Goal: Find specific page/section

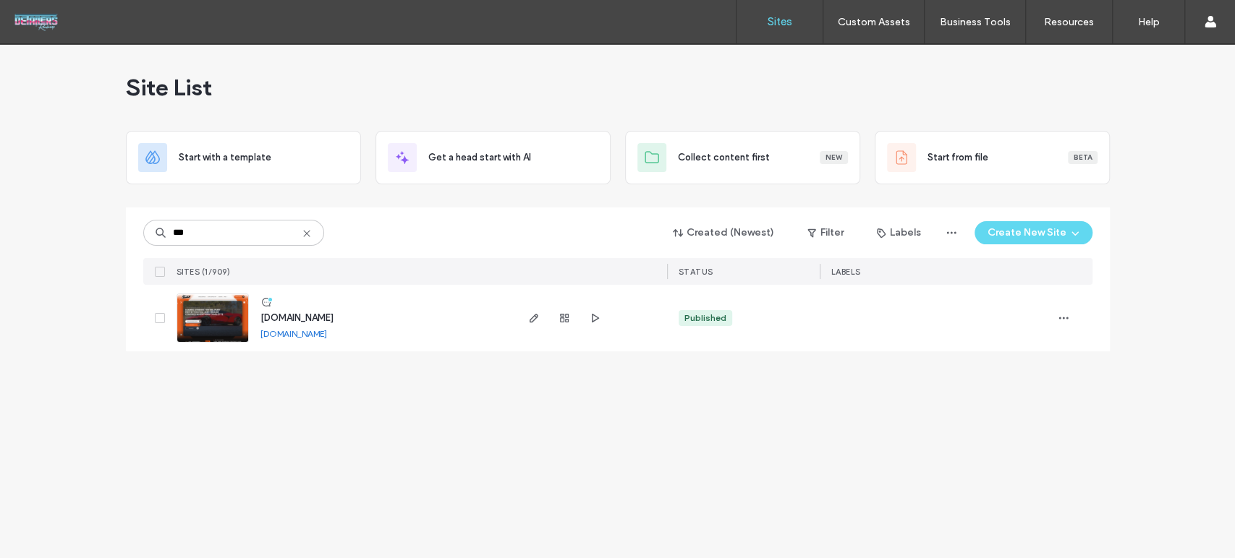
type input "***"
click at [236, 320] on link at bounding box center [212, 318] width 72 height 49
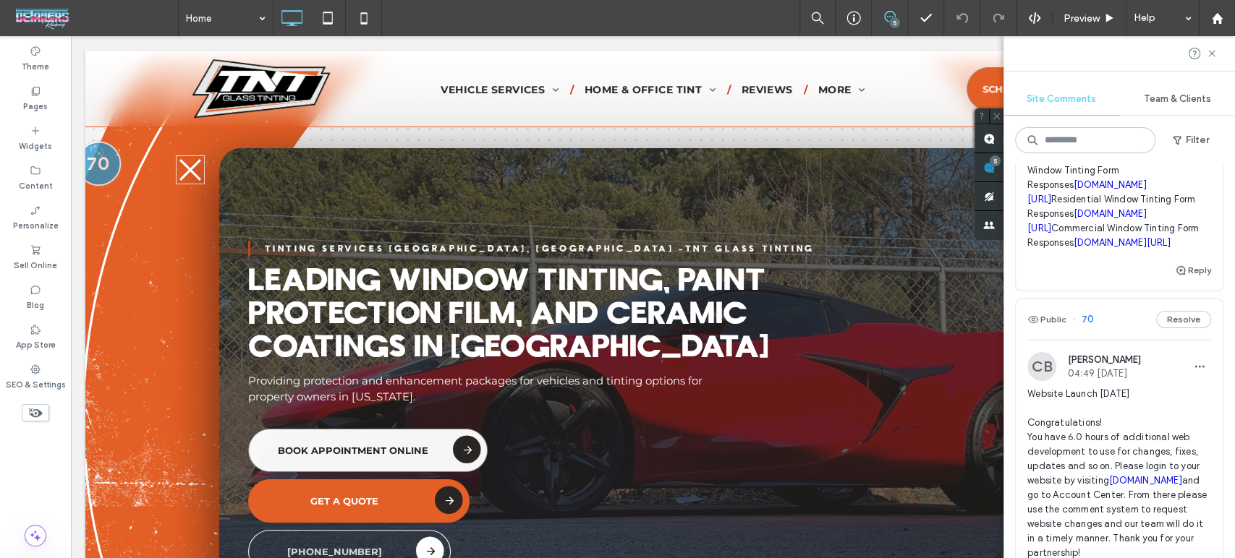
scroll to position [321, 0]
drag, startPoint x: 1093, startPoint y: 390, endPoint x: 1123, endPoint y: 405, distance: 33.3
drag, startPoint x: 1123, startPoint y: 405, endPoint x: 1175, endPoint y: 393, distance: 54.2
click at [1170, 158] on link "docs.google.com/spreadsheets/d/1P6cfkQ2LDT0uAL087H1sQm_F_ymKH43qQuLYzswJO10/edi…" at bounding box center [1121, 153] width 97 height 11
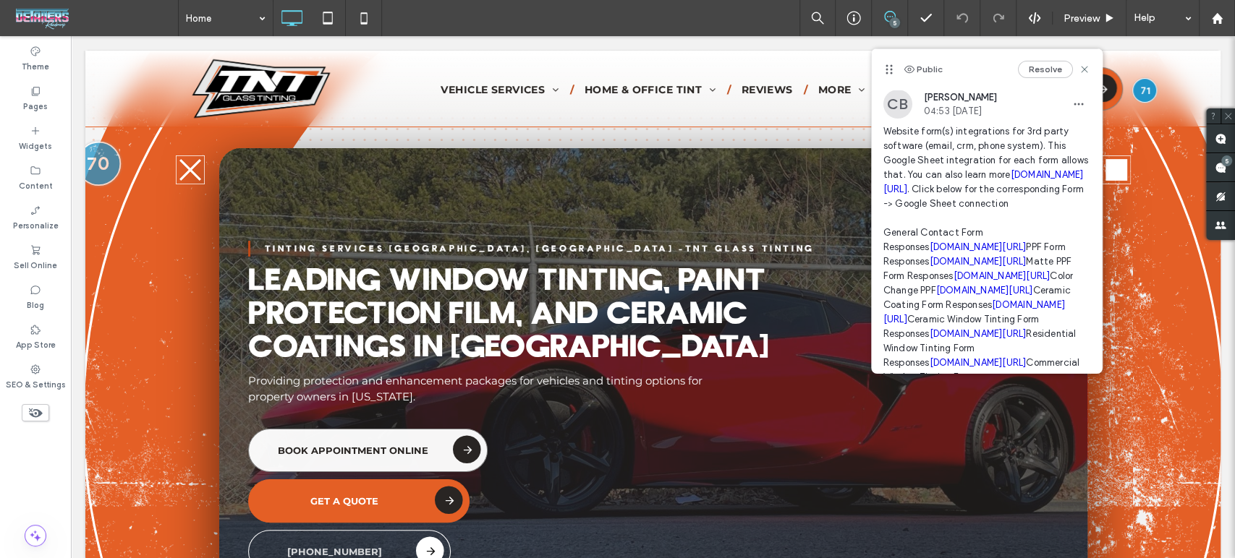
scroll to position [0, 0]
